Goal: Navigation & Orientation: Find specific page/section

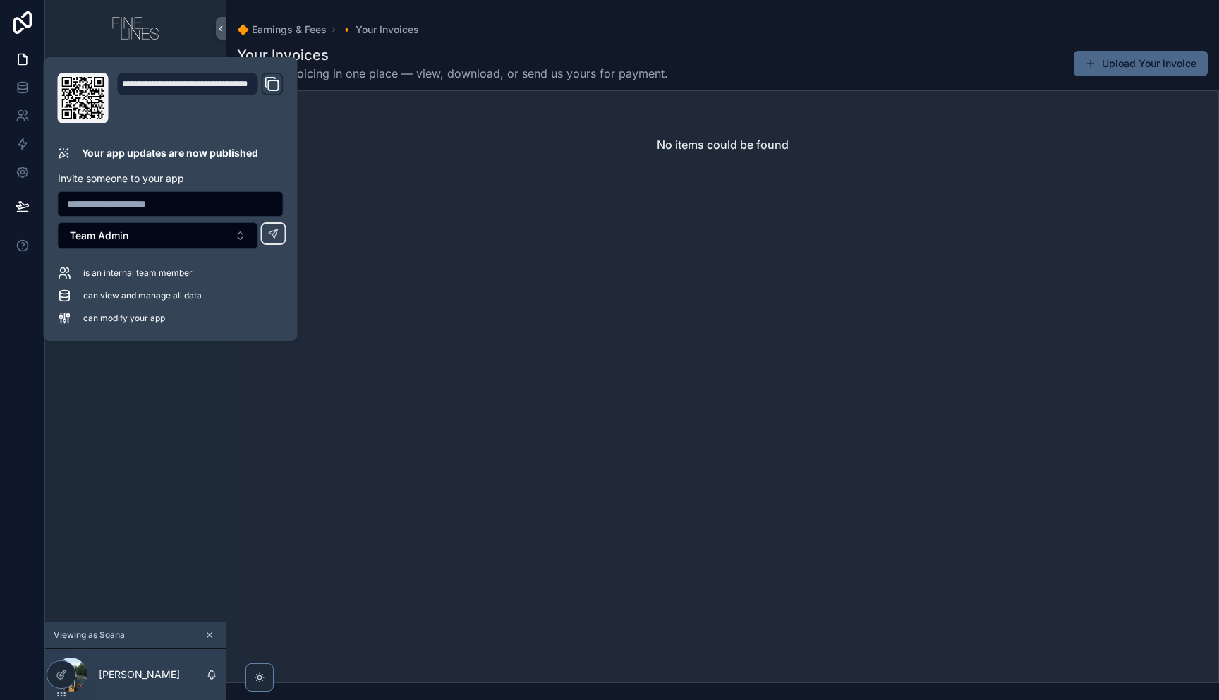
click at [193, 514] on div "🔷 Dashboard 🔶 Profile 🔶 Portfolio 🔶 Documents 🔶 Gigs & Contracts 🔶 Earnings & F…" at bounding box center [135, 338] width 181 height 565
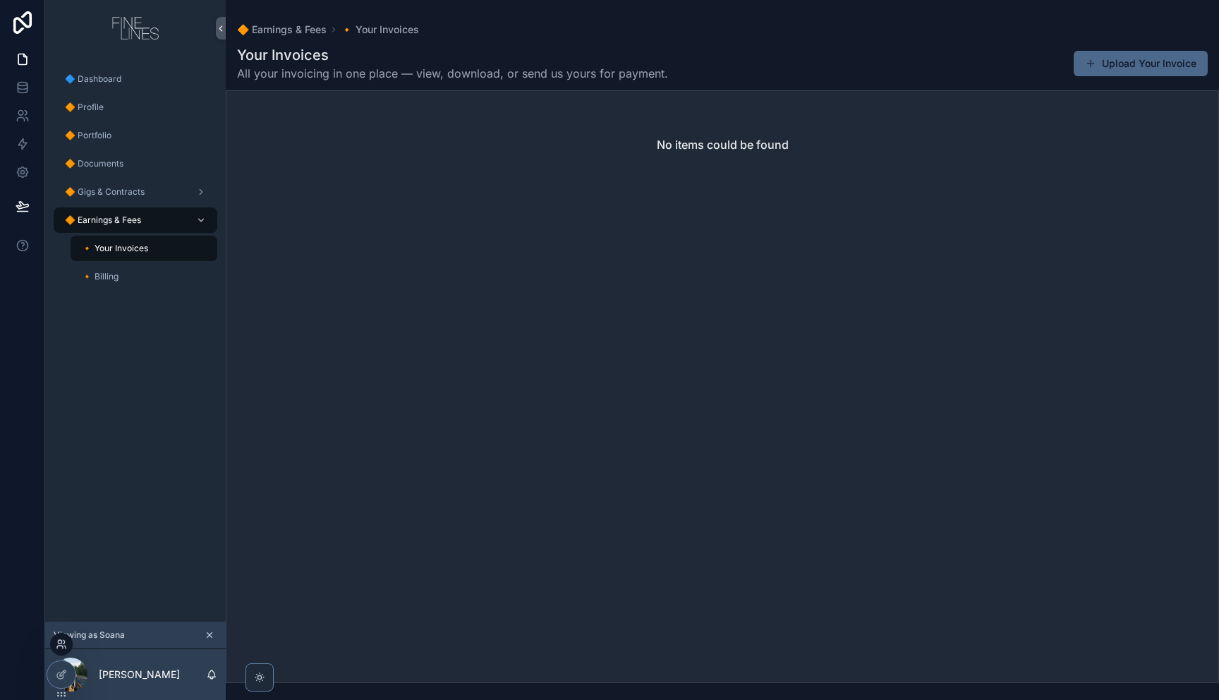
click at [59, 645] on icon at bounding box center [61, 643] width 11 height 11
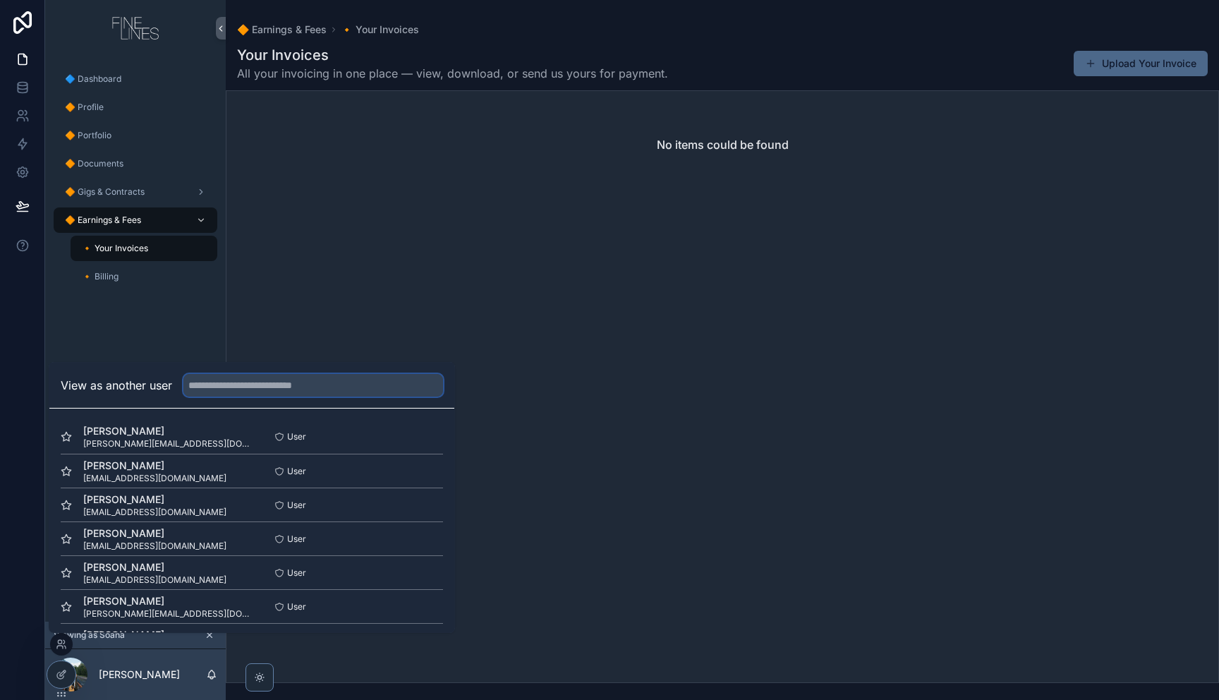
click at [272, 379] on input "text" at bounding box center [313, 385] width 260 height 23
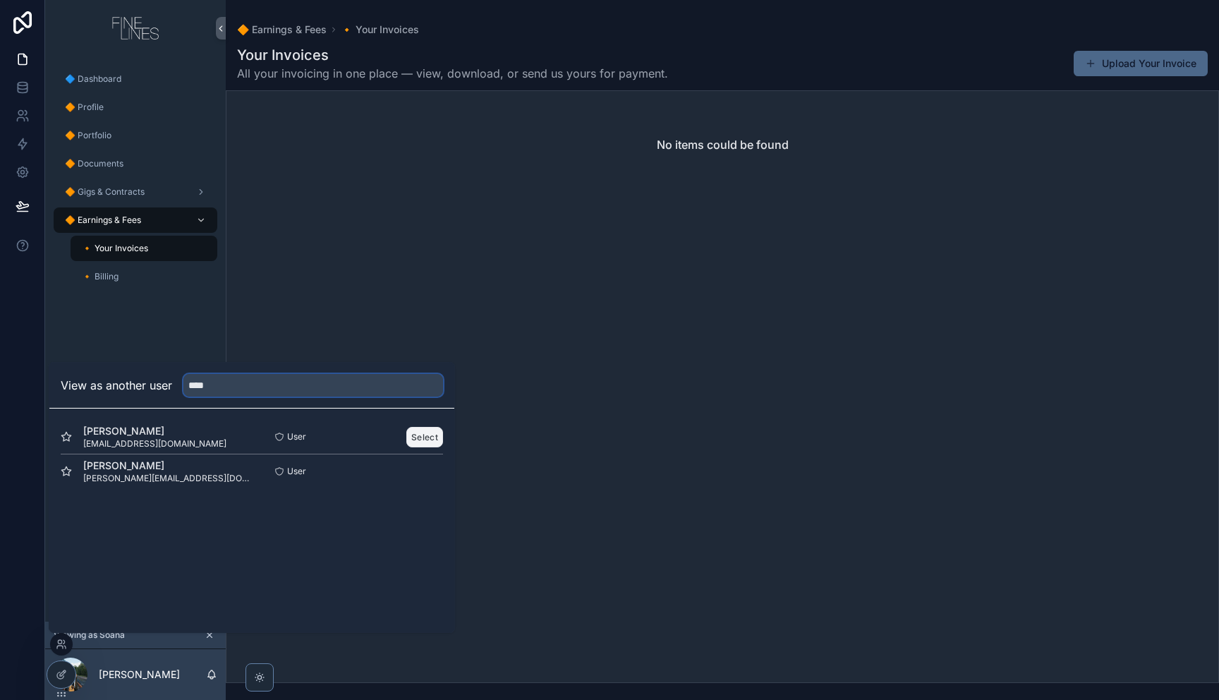
type input "****"
click at [420, 435] on button "Select" at bounding box center [424, 437] width 37 height 20
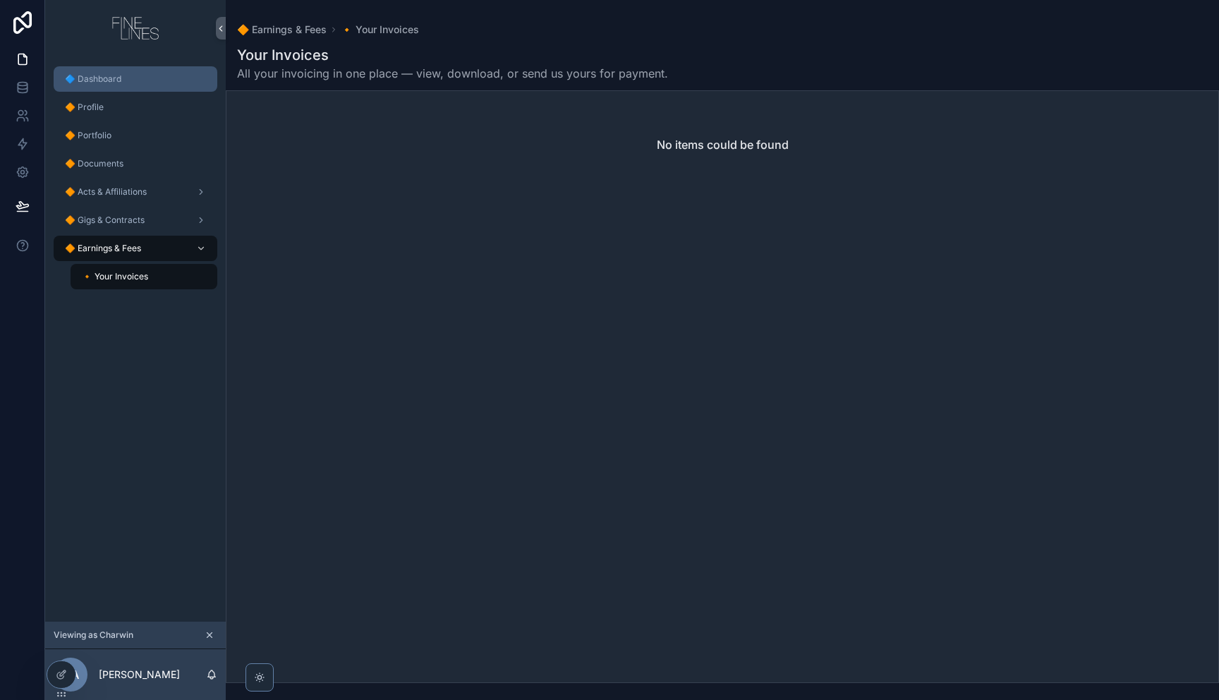
click at [146, 82] on div "🔷 Dashboard" at bounding box center [135, 79] width 147 height 23
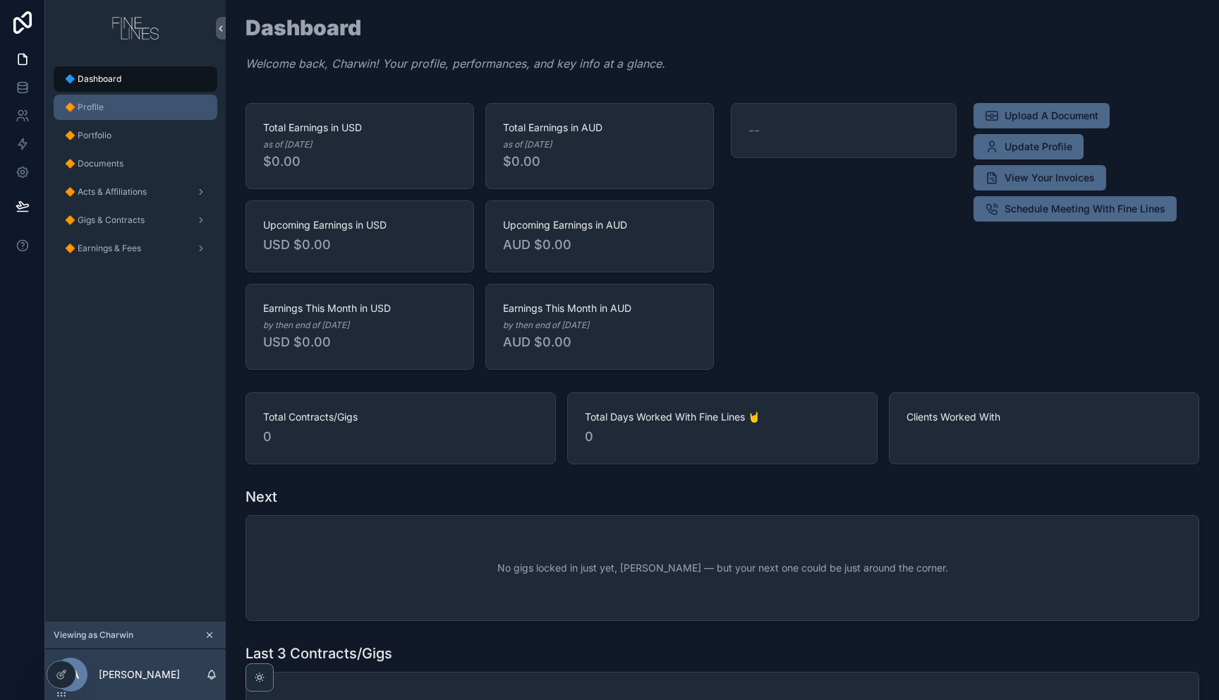
click at [154, 104] on div "🔶 Profile" at bounding box center [135, 107] width 147 height 23
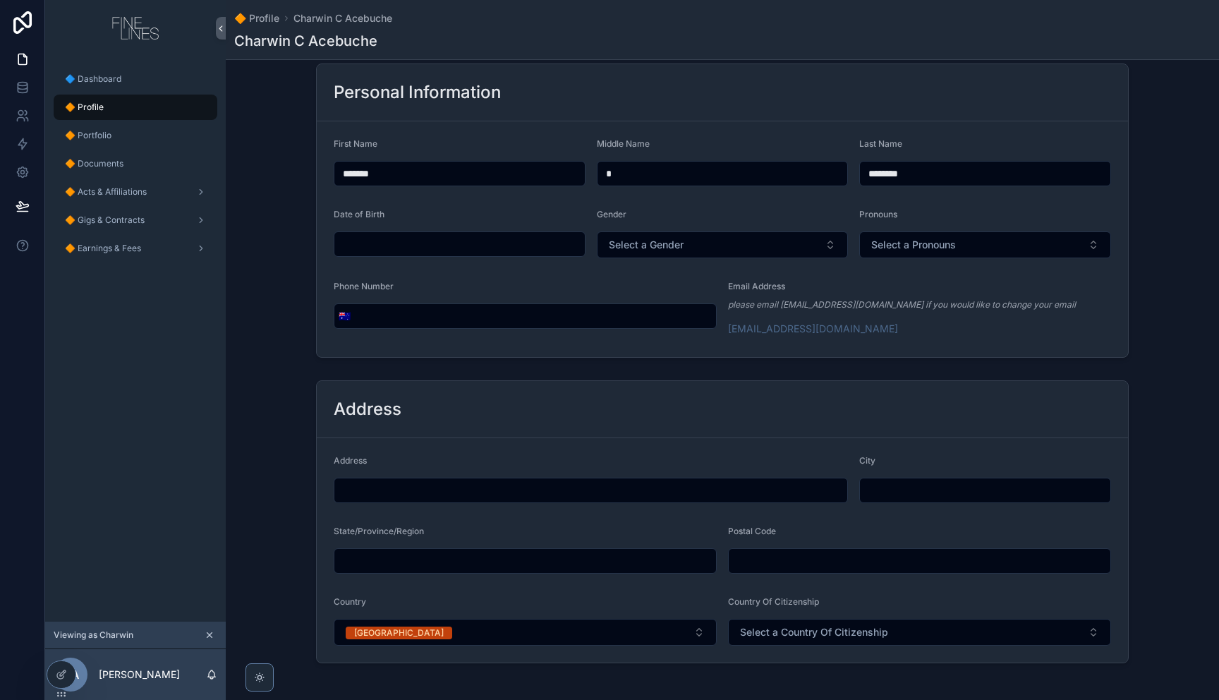
scroll to position [176, 0]
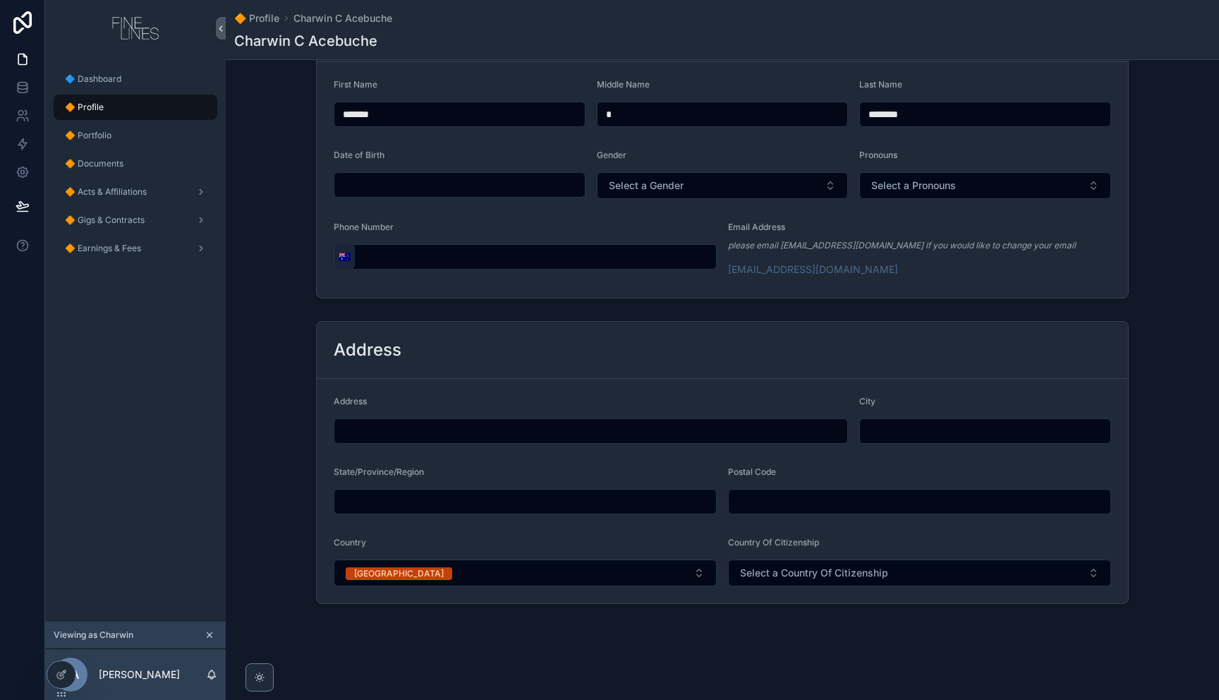
click at [341, 257] on span "🇦🇺" at bounding box center [345, 257] width 12 height 14
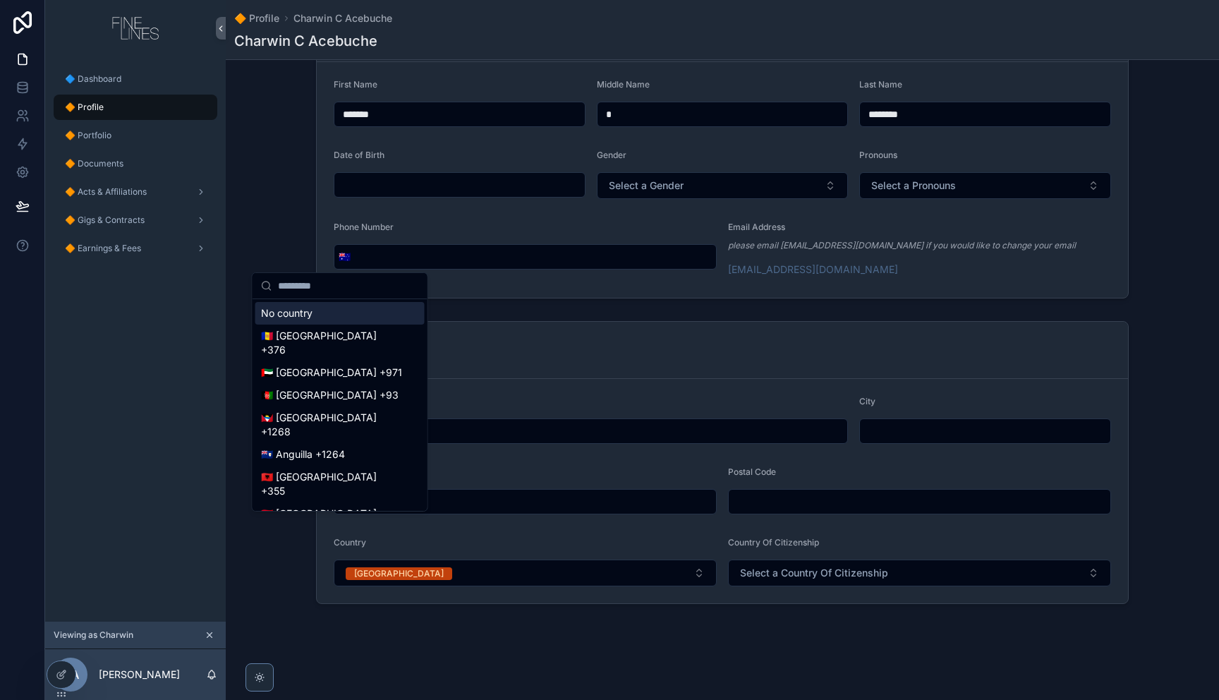
click at [303, 224] on div "Personal Information First Name ******* Middle Name * Last Name ******** Date o…" at bounding box center [722, 151] width 993 height 305
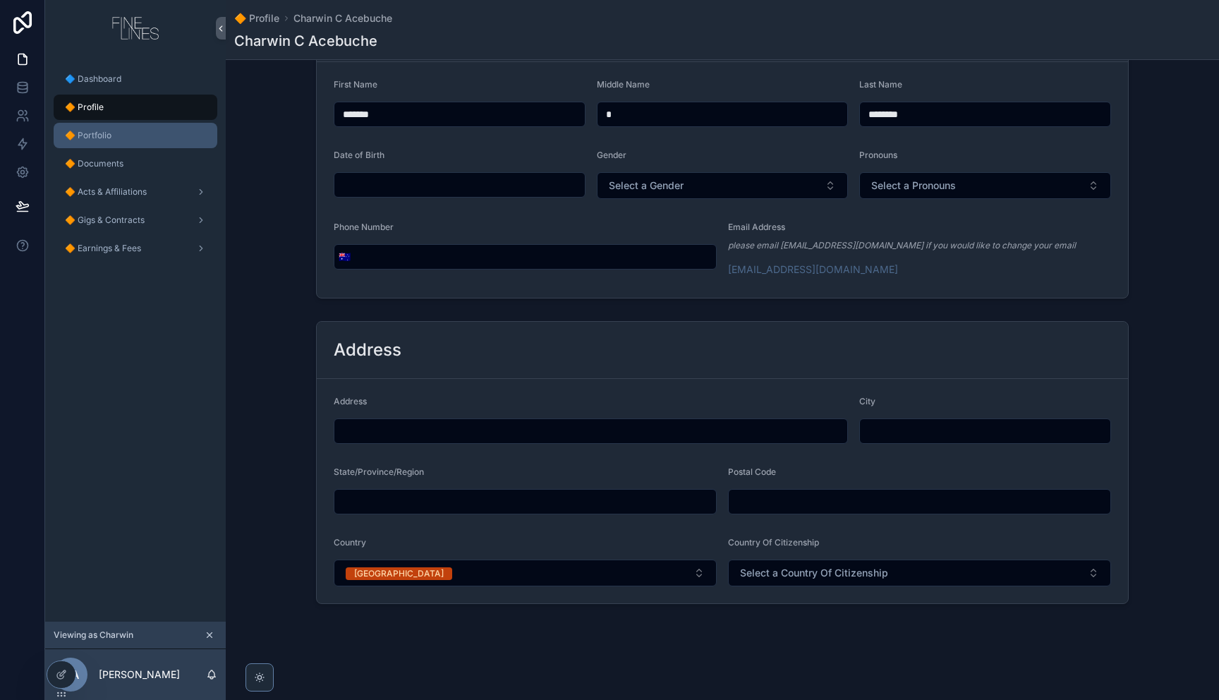
click at [117, 145] on div "🔶 Portfolio" at bounding box center [135, 135] width 147 height 23
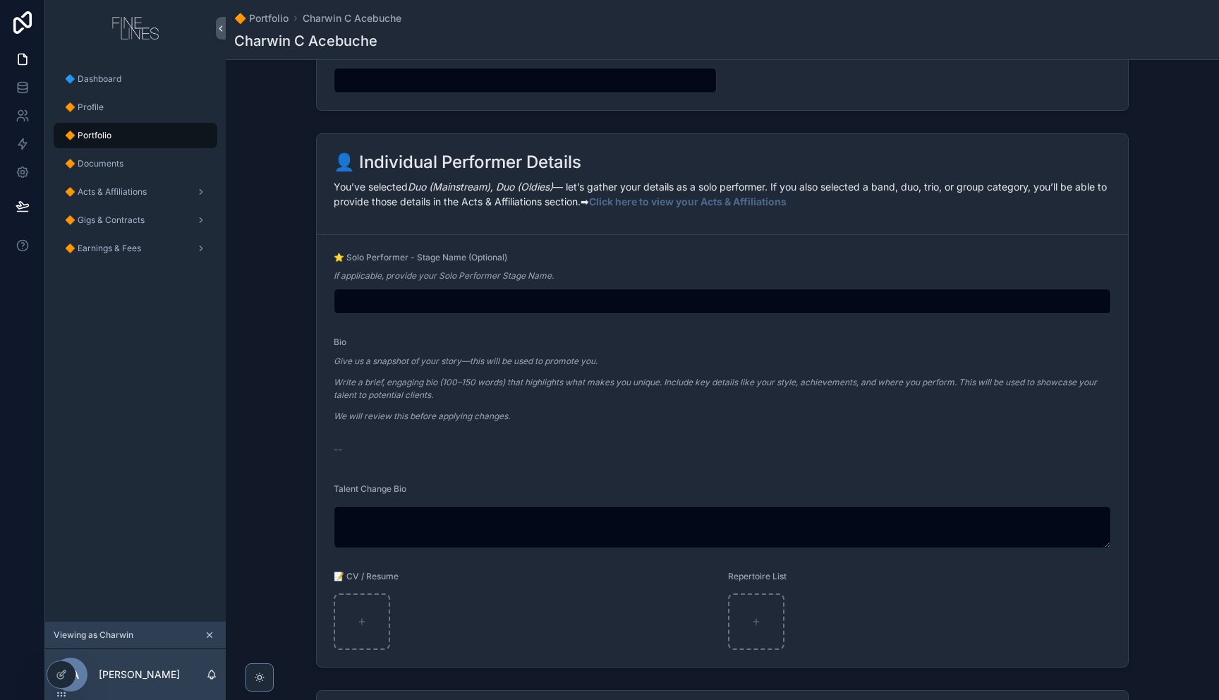
scroll to position [1403, 0]
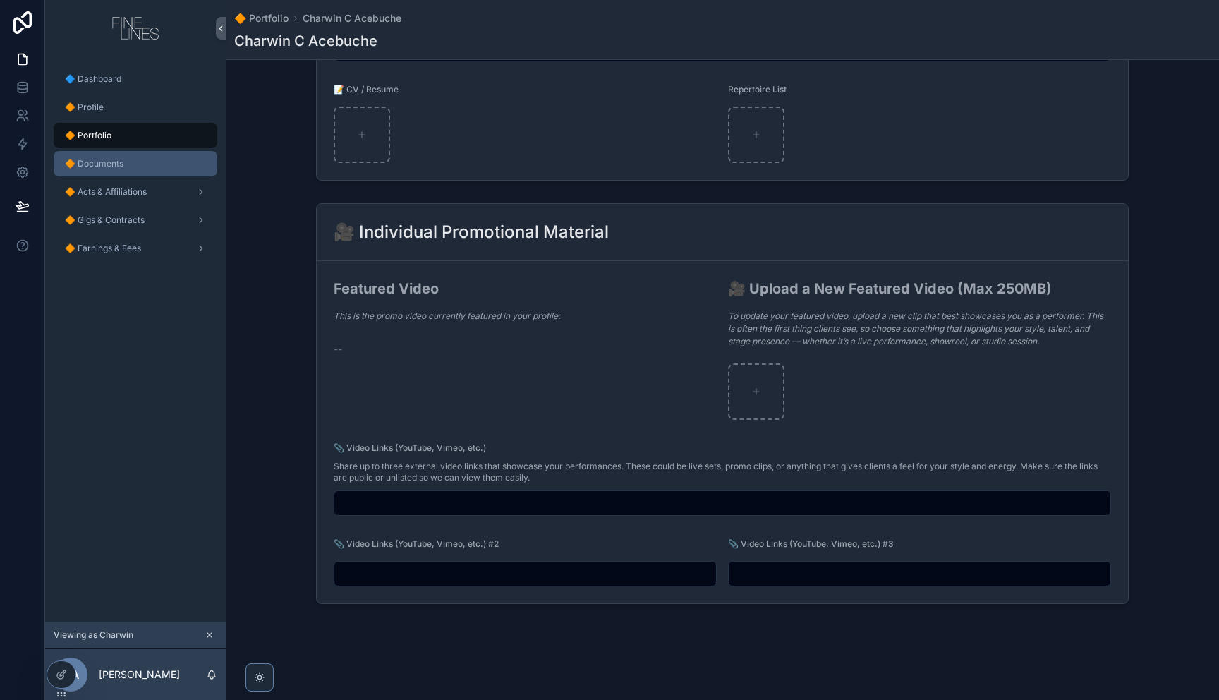
click at [121, 164] on span "🔶 Documents" at bounding box center [94, 163] width 59 height 11
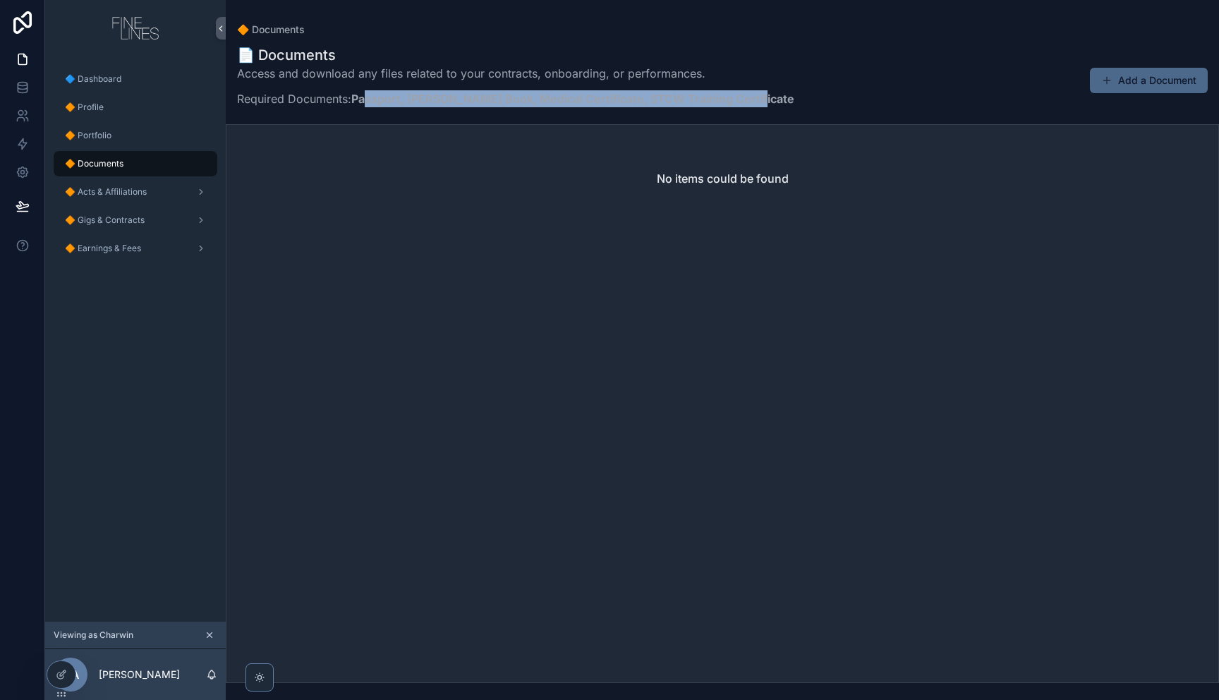
drag, startPoint x: 370, startPoint y: 98, endPoint x: 813, endPoint y: 102, distance: 443.6
click at [813, 102] on div "📄 Documents Access and download any files related to your contracts, onboarding…" at bounding box center [722, 80] width 970 height 71
drag, startPoint x: 812, startPoint y: 102, endPoint x: 351, endPoint y: 104, distance: 461.3
click at [353, 104] on div "📄 Documents Access and download any files related to your contracts, onboarding…" at bounding box center [722, 80] width 970 height 71
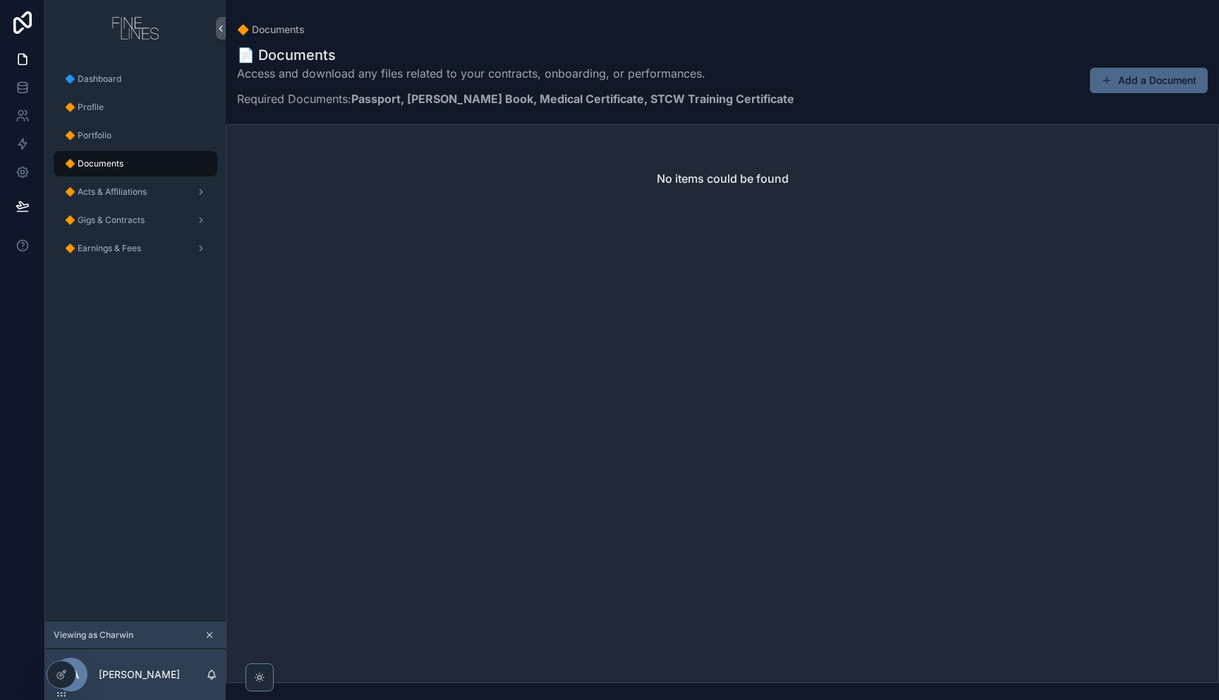
click at [342, 115] on div "Access and download any files related to your contracts, onboarding, or perform…" at bounding box center [515, 90] width 557 height 51
click at [61, 678] on icon at bounding box center [61, 674] width 11 height 11
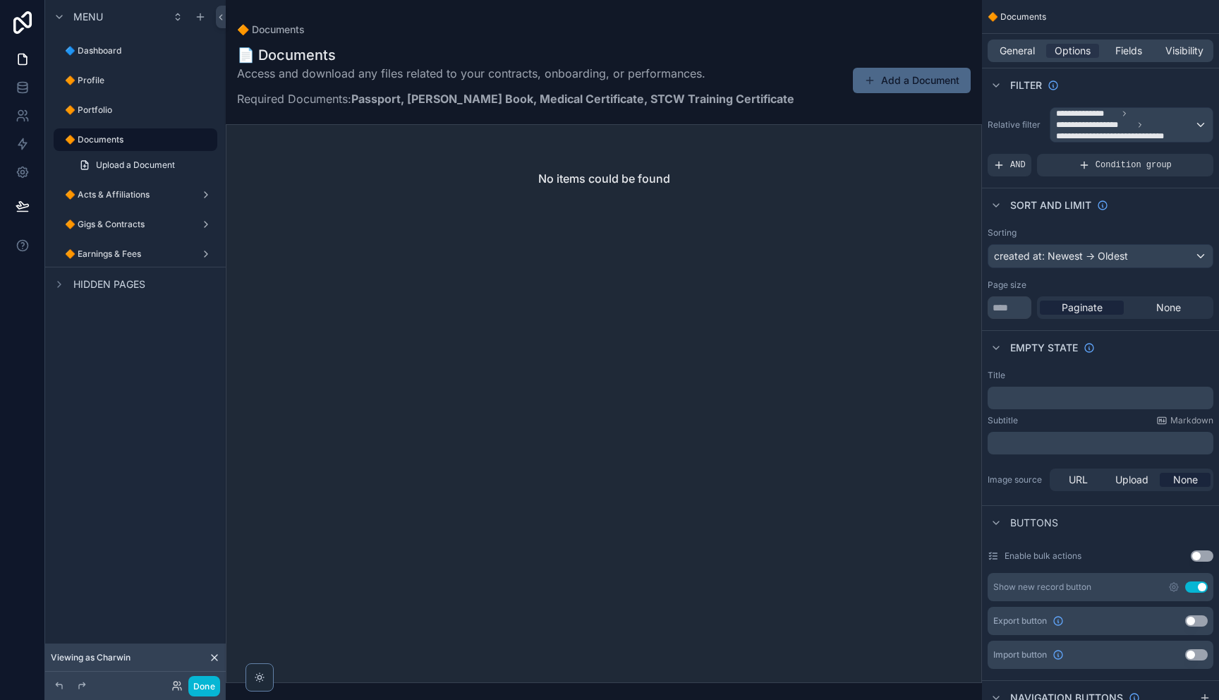
click at [746, 92] on div "scrollable content" at bounding box center [604, 350] width 756 height 700
click at [1017, 54] on span "General" at bounding box center [1016, 51] width 35 height 14
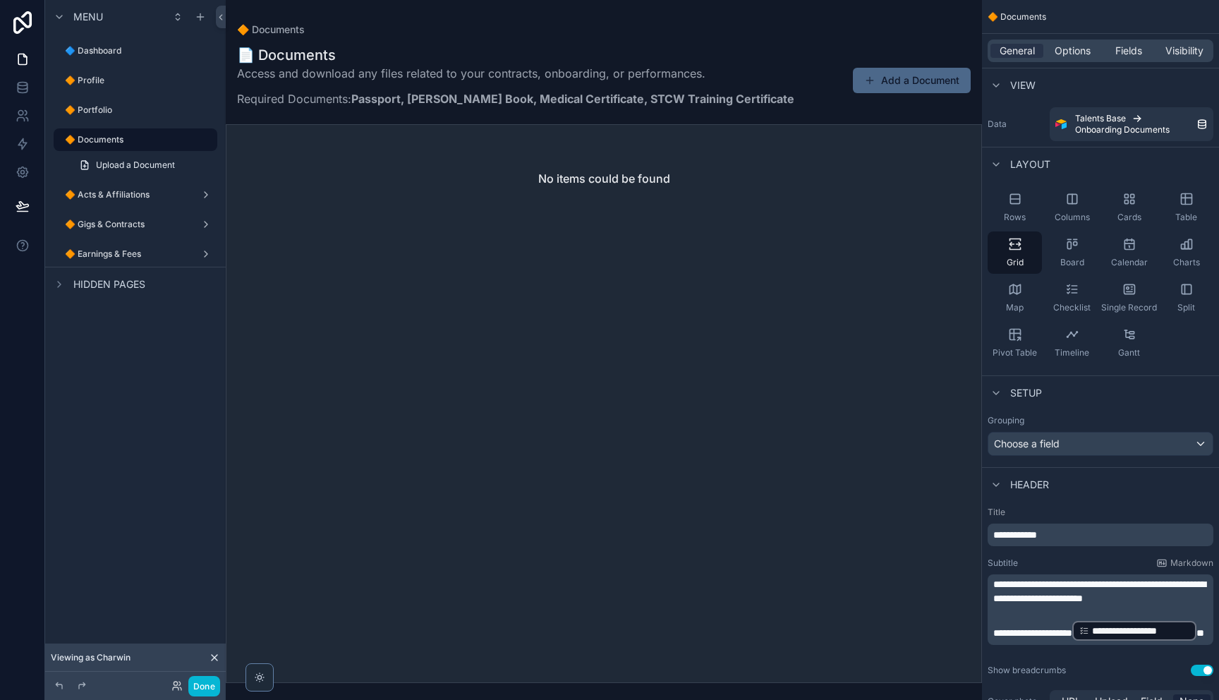
scroll to position [168, 0]
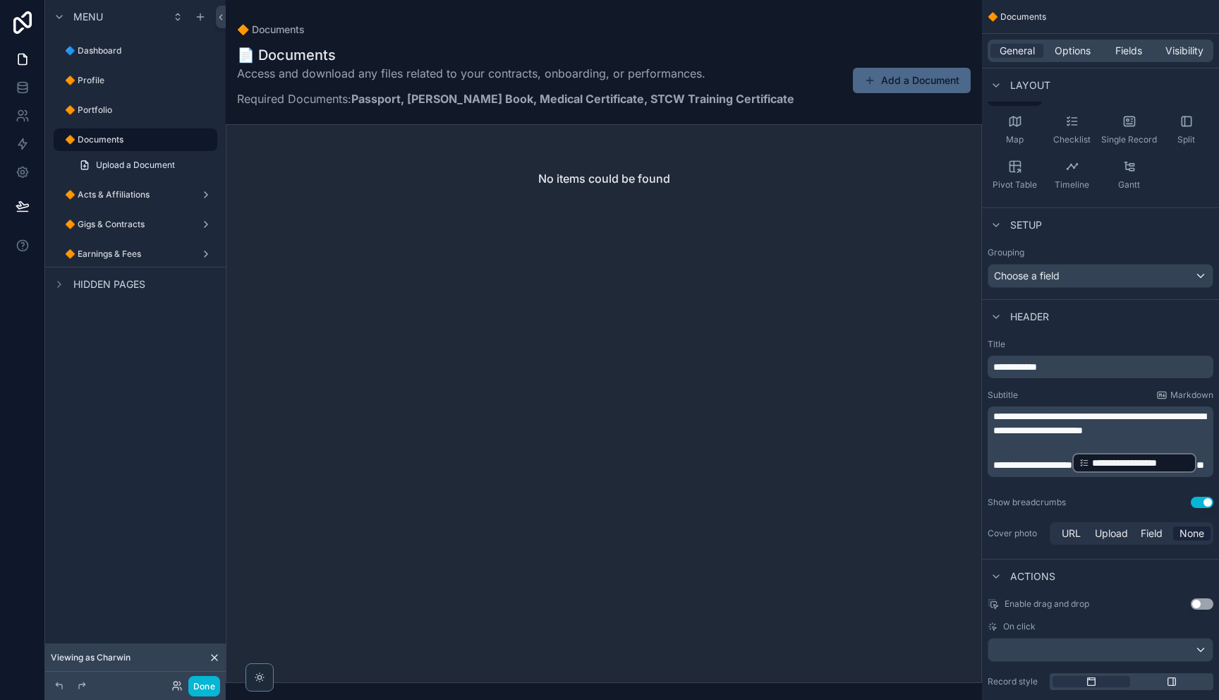
click at [1127, 461] on p "**********" at bounding box center [1101, 462] width 217 height 23
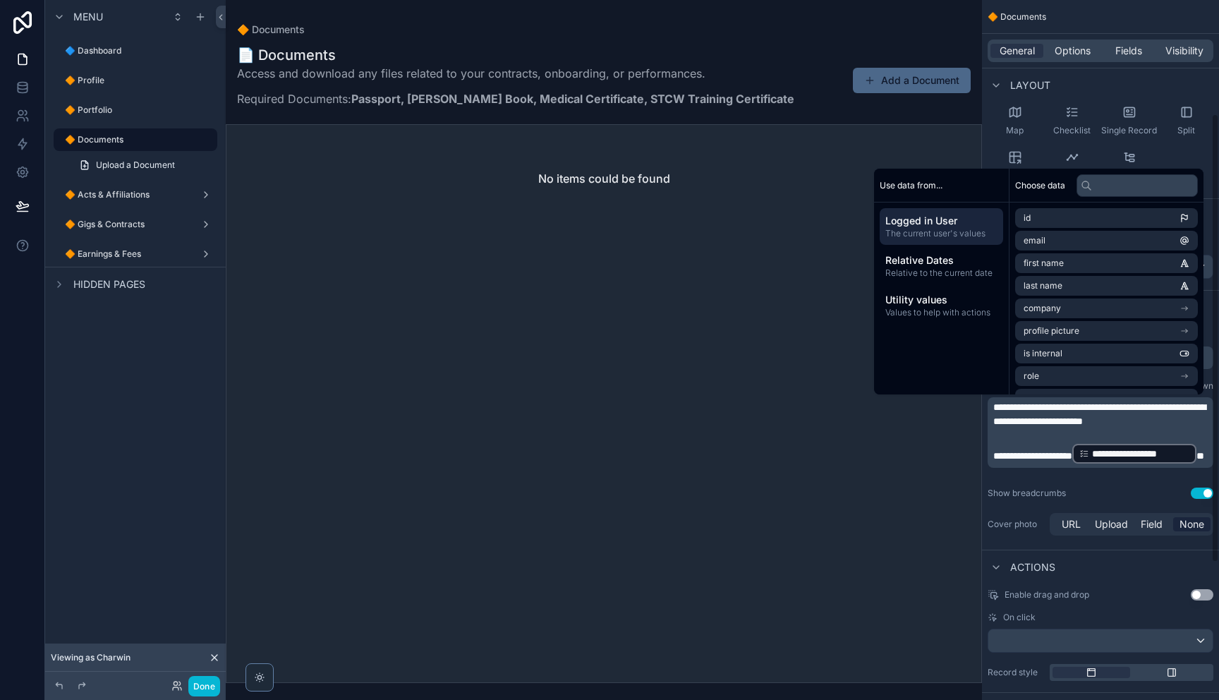
scroll to position [195, 0]
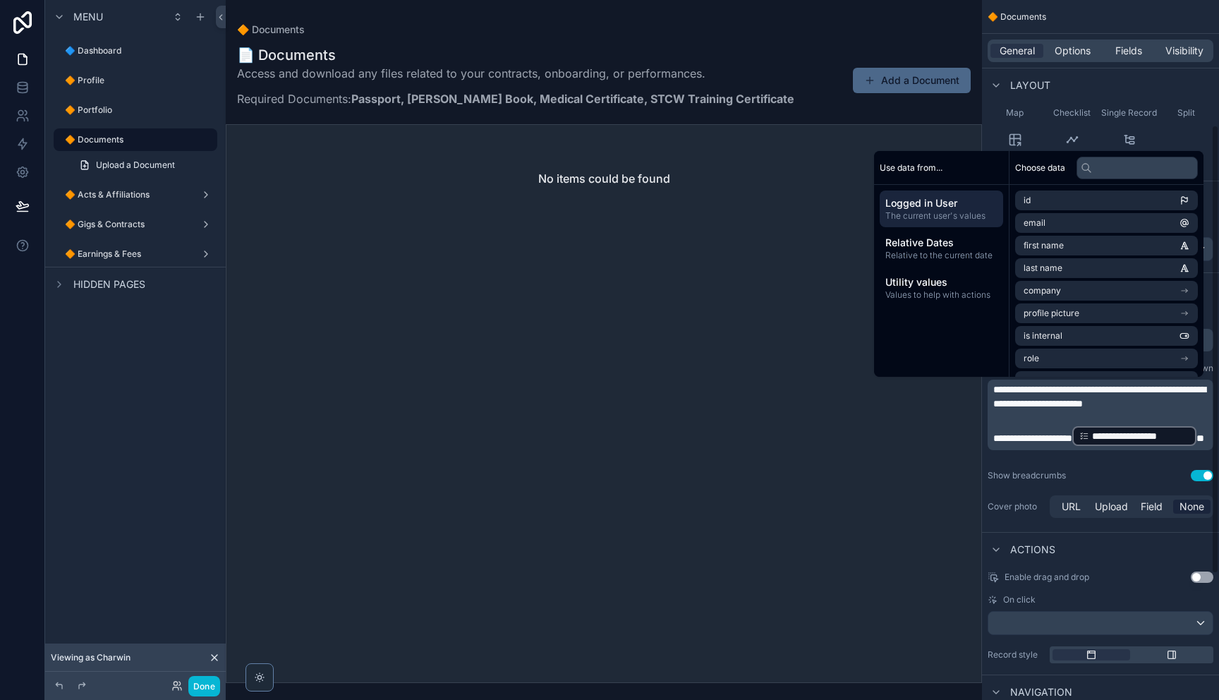
click at [1195, 140] on div "Rows Columns Cards Table Grid Board Calendar Charts Map Checklist Single Record…" at bounding box center [1100, 80] width 237 height 189
